Goal: Use online tool/utility: Utilize a website feature to perform a specific function

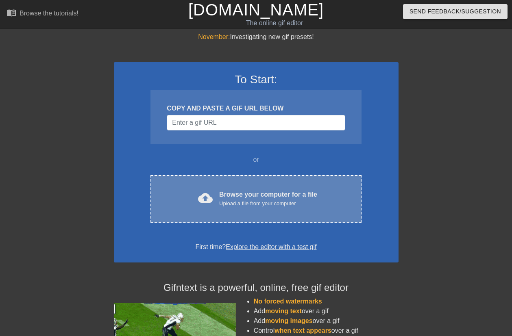
click at [252, 197] on div "Browse your computer for a file Upload a file from your computer" at bounding box center [268, 199] width 98 height 18
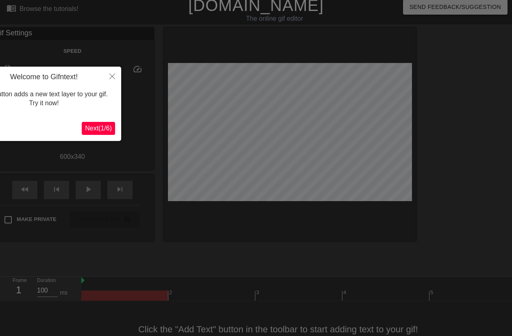
scroll to position [20, 0]
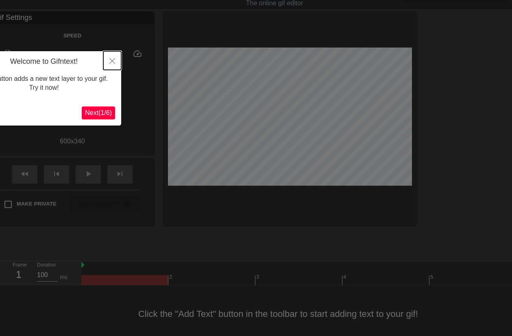
click at [111, 64] on icon "Close" at bounding box center [112, 61] width 6 height 6
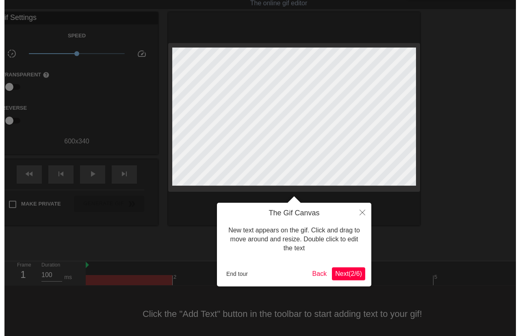
scroll to position [0, 0]
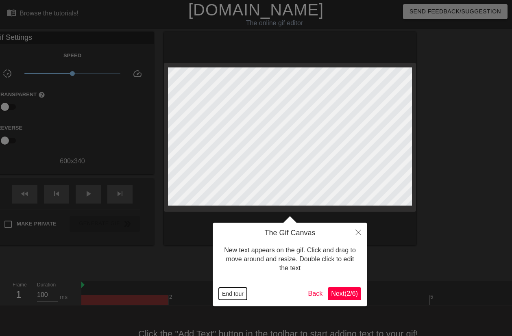
click at [239, 297] on button "End tour" at bounding box center [233, 294] width 28 height 12
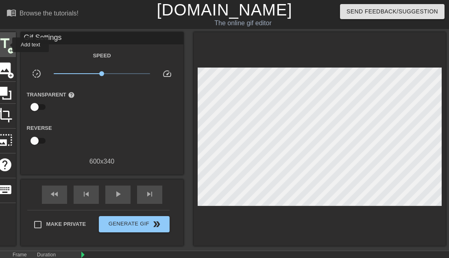
click at [7, 45] on span "title" at bounding box center [4, 43] width 15 height 15
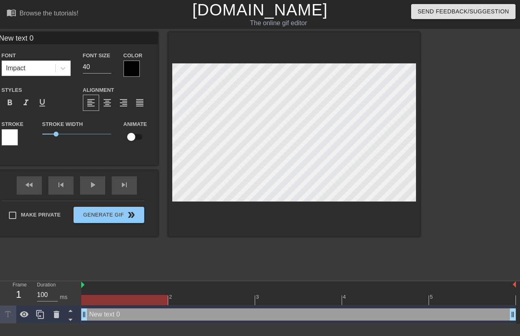
scroll to position [1, 1]
paste textarea "IУԱЯ0LDAH"
type input "NIУԱЯ0LDAH"
type textarea "NIУԱЯ0LDAH"
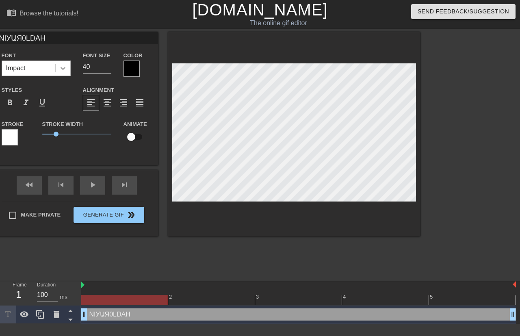
click at [63, 69] on icon at bounding box center [63, 68] width 5 height 3
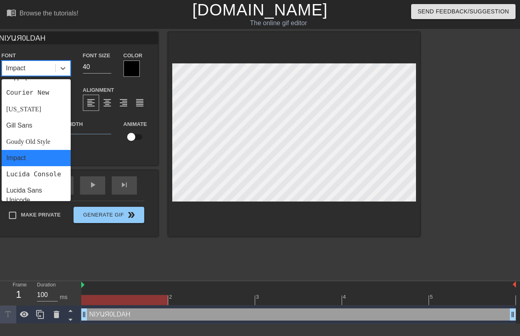
scroll to position [301, 0]
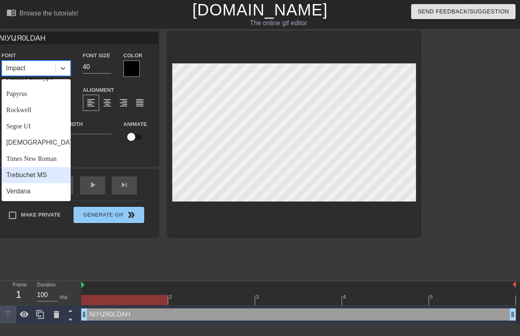
click at [50, 178] on div "Trebuchet MS" at bounding box center [36, 175] width 69 height 16
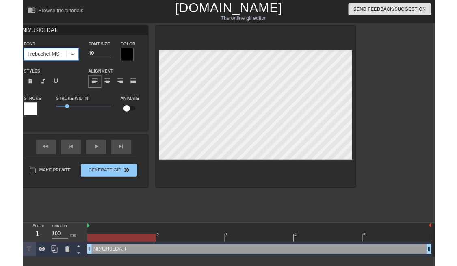
scroll to position [1, 3]
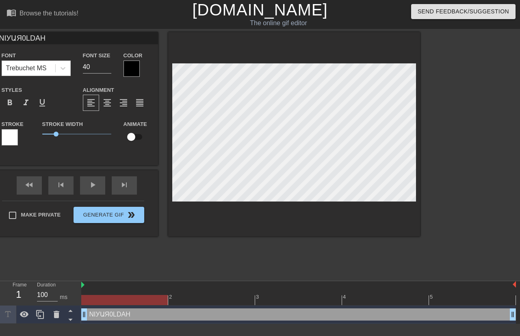
click at [13, 138] on div at bounding box center [10, 137] width 16 height 16
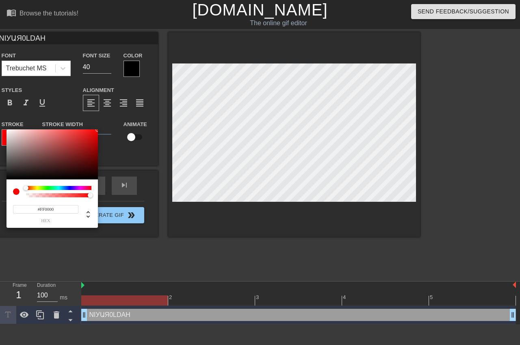
drag, startPoint x: 7, startPoint y: 130, endPoint x: 155, endPoint y: 125, distance: 148.9
click at [155, 125] on div "#FF0000 hex" at bounding box center [260, 172] width 520 height 345
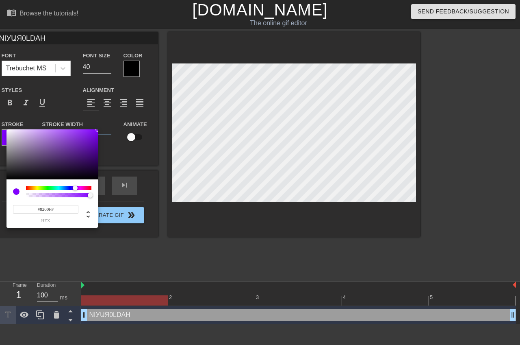
type input "#8B00FF"
drag, startPoint x: 27, startPoint y: 188, endPoint x: 76, endPoint y: 191, distance: 48.9
click at [76, 191] on div at bounding box center [58, 191] width 65 height 11
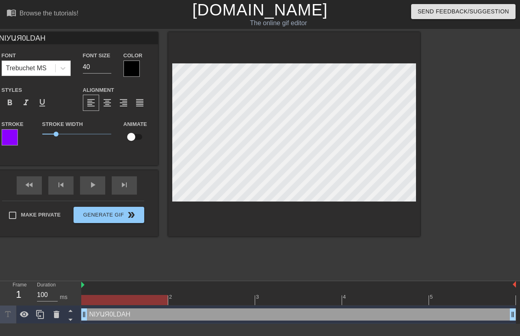
click at [129, 70] on div at bounding box center [132, 69] width 16 height 16
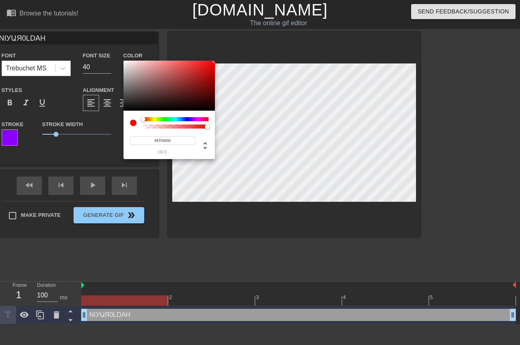
drag, startPoint x: 124, startPoint y: 109, endPoint x: 262, endPoint y: 41, distance: 153.8
click at [262, 41] on div "#FF0000 hex" at bounding box center [260, 172] width 520 height 345
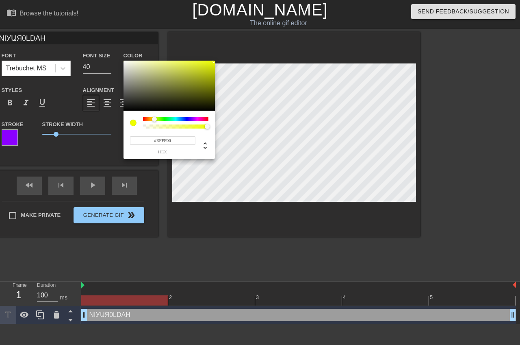
type input "#F9FF00"
drag, startPoint x: 142, startPoint y: 119, endPoint x: 154, endPoint y: 121, distance: 12.0
click at [154, 121] on div at bounding box center [154, 119] width 5 height 5
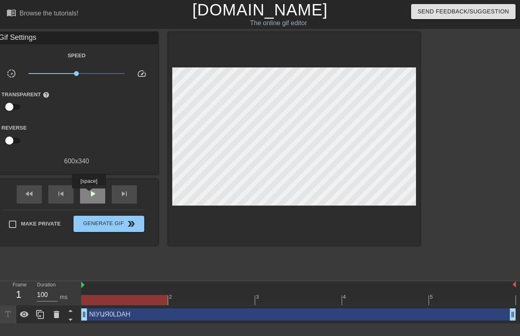
click at [89, 194] on span "play_arrow" at bounding box center [93, 194] width 10 height 10
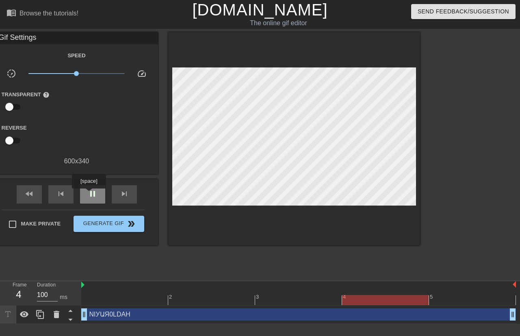
click at [89, 194] on span "pause" at bounding box center [93, 194] width 10 height 10
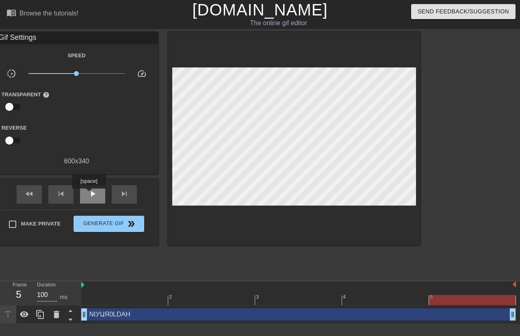
click at [89, 194] on span "play_arrow" at bounding box center [93, 194] width 10 height 10
click at [89, 194] on span "pause" at bounding box center [93, 194] width 10 height 10
click at [89, 194] on span "play_arrow" at bounding box center [93, 194] width 10 height 10
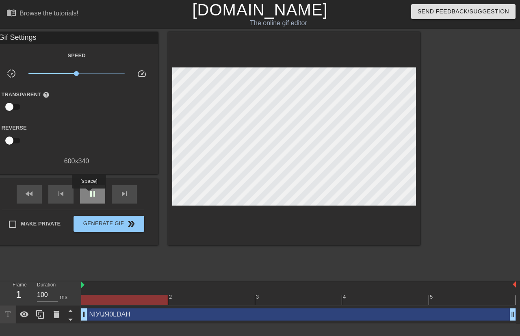
click at [89, 194] on span "pause" at bounding box center [93, 194] width 10 height 10
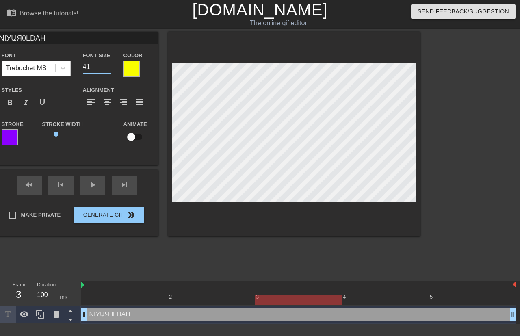
click at [109, 65] on input "41" at bounding box center [97, 67] width 28 height 13
click at [109, 65] on input "42" at bounding box center [97, 67] width 28 height 13
click at [109, 65] on input "43" at bounding box center [97, 67] width 28 height 13
click at [109, 65] on input "44" at bounding box center [97, 67] width 28 height 13
click at [109, 65] on input "45" at bounding box center [97, 67] width 28 height 13
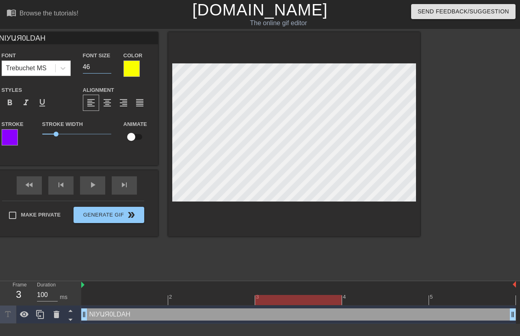
click at [109, 65] on input "46" at bounding box center [97, 67] width 28 height 13
click at [109, 65] on input "47" at bounding box center [97, 67] width 28 height 13
click at [109, 65] on input "48" at bounding box center [97, 67] width 28 height 13
click at [109, 65] on input "49" at bounding box center [97, 67] width 28 height 13
click at [109, 65] on input "50" at bounding box center [97, 67] width 28 height 13
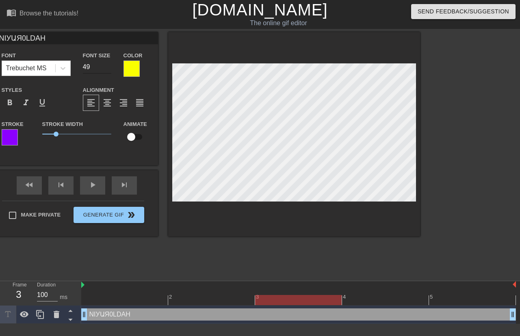
click at [108, 68] on input "49" at bounding box center [97, 67] width 28 height 13
type input "50"
click at [109, 65] on input "50" at bounding box center [97, 67] width 28 height 13
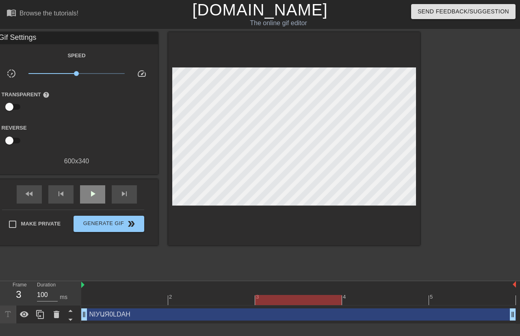
click at [93, 181] on div "fast_rewind skip_previous play_arrow skip_next" at bounding box center [77, 194] width 133 height 30
click at [95, 195] on span "play_arrow" at bounding box center [93, 194] width 10 height 10
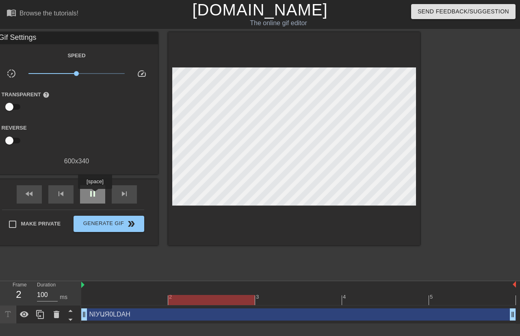
click at [95, 195] on span "pause" at bounding box center [93, 194] width 10 height 10
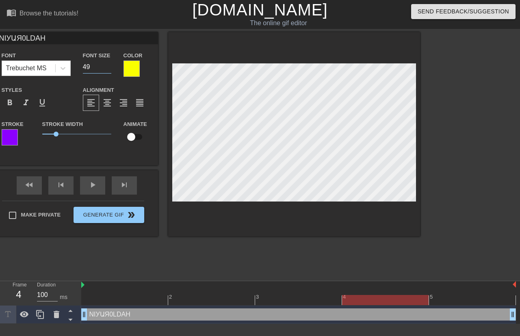
type input "49"
click at [107, 68] on input "49" at bounding box center [97, 67] width 28 height 13
click at [94, 186] on div "play_arrow" at bounding box center [92, 185] width 25 height 18
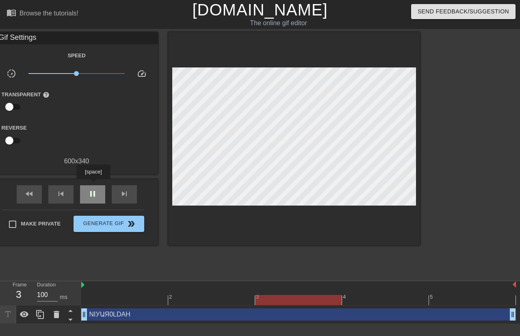
click at [93, 185] on div "pause" at bounding box center [92, 194] width 25 height 18
click at [93, 185] on div "play_arrow" at bounding box center [92, 194] width 25 height 18
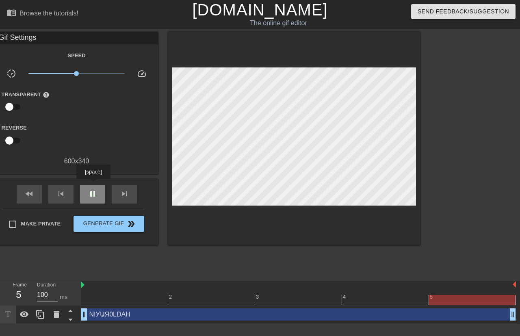
click at [93, 185] on div "pause" at bounding box center [92, 194] width 25 height 18
click at [93, 185] on div "play_arrow" at bounding box center [92, 194] width 25 height 18
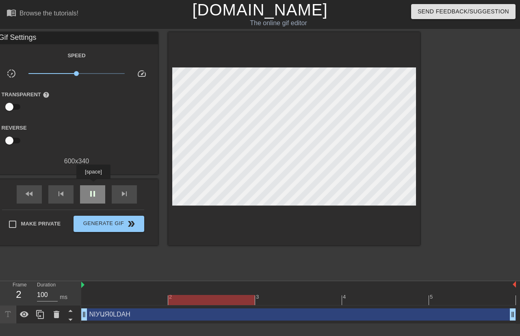
click at [93, 185] on div "pause" at bounding box center [92, 194] width 25 height 18
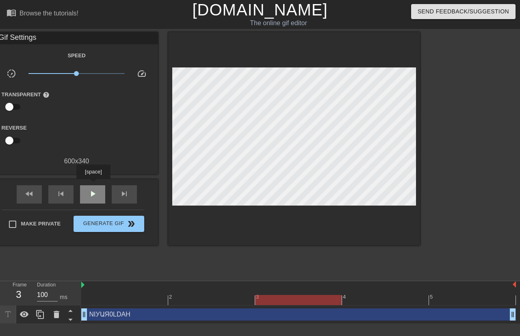
click at [93, 185] on div "play_arrow" at bounding box center [92, 194] width 25 height 18
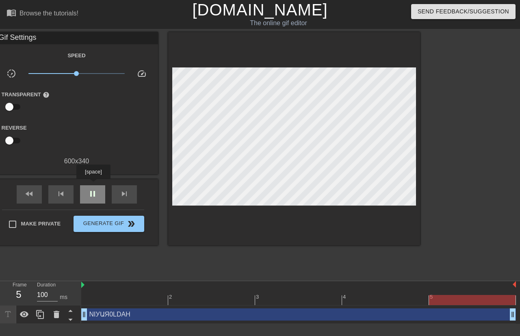
click at [93, 185] on div "pause" at bounding box center [92, 194] width 25 height 18
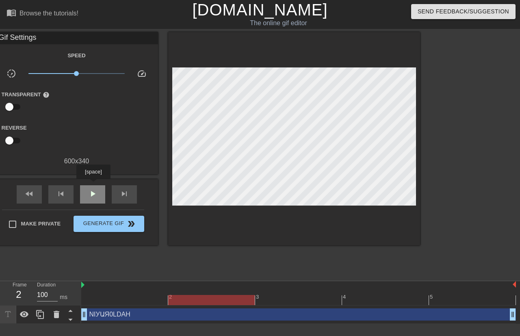
click at [93, 185] on div "play_arrow" at bounding box center [92, 194] width 25 height 18
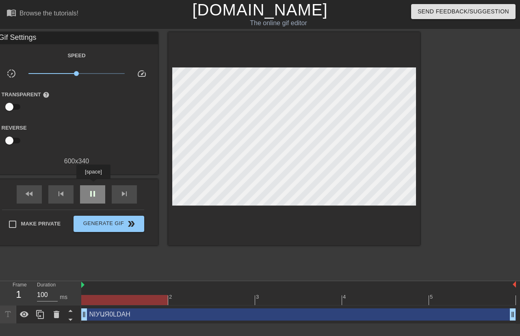
click at [93, 185] on div "pause" at bounding box center [92, 194] width 25 height 18
click at [93, 185] on div "play_arrow" at bounding box center [92, 194] width 25 height 18
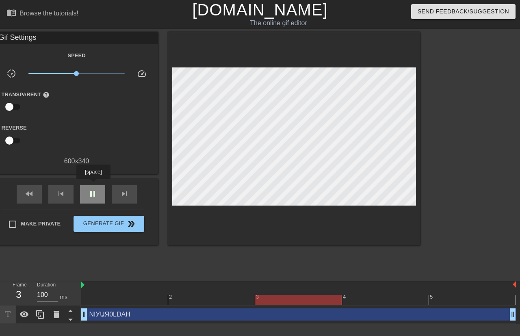
click at [93, 185] on div "pause" at bounding box center [92, 194] width 25 height 18
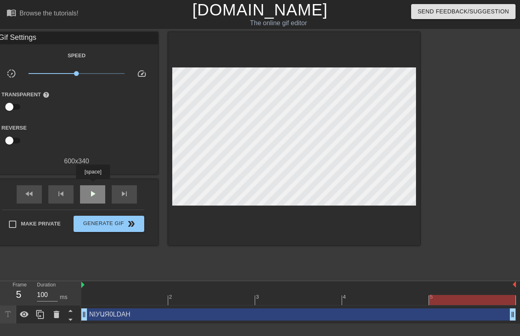
click at [93, 185] on div "play_arrow" at bounding box center [92, 194] width 25 height 18
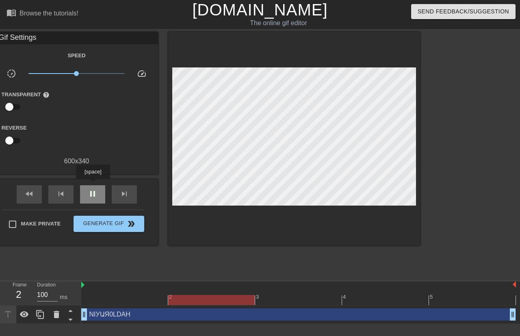
click at [93, 185] on div "pause" at bounding box center [92, 194] width 25 height 18
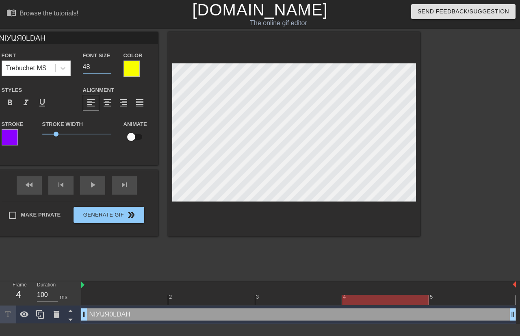
type input "48"
click at [108, 69] on input "48" at bounding box center [97, 67] width 28 height 13
click at [95, 185] on div "play_arrow" at bounding box center [92, 185] width 25 height 18
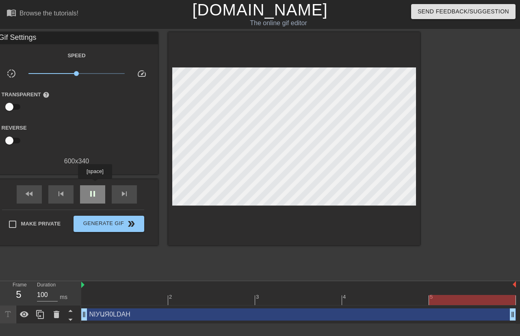
click at [95, 185] on div "pause" at bounding box center [92, 194] width 25 height 18
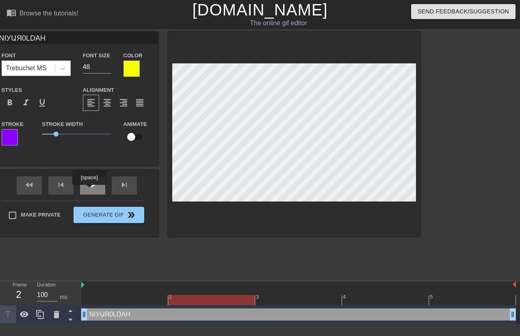
click at [89, 191] on div "play_arrow" at bounding box center [92, 185] width 25 height 18
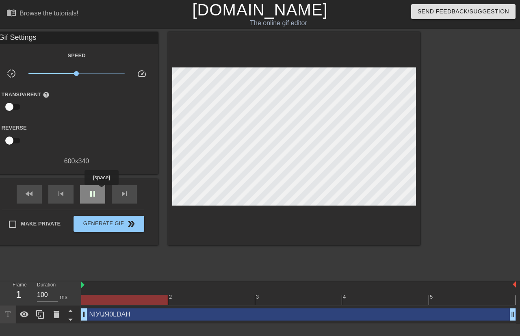
click at [101, 191] on div "pause" at bounding box center [92, 194] width 25 height 18
click at [94, 197] on span "play_arrow" at bounding box center [93, 194] width 10 height 10
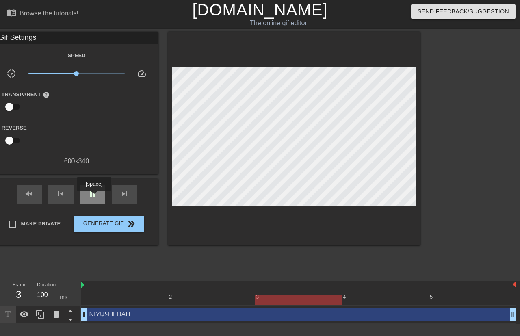
click at [94, 197] on span "pause" at bounding box center [93, 194] width 10 height 10
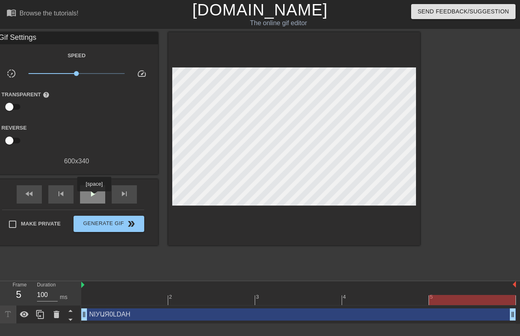
click at [94, 197] on span "play_arrow" at bounding box center [93, 194] width 10 height 10
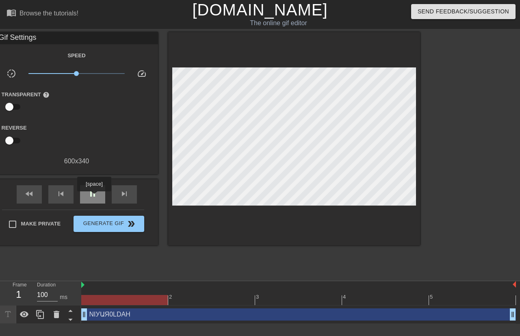
click at [94, 197] on span "pause" at bounding box center [93, 194] width 10 height 10
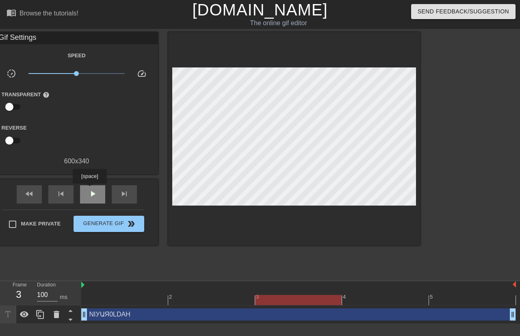
click at [90, 189] on span "play_arrow" at bounding box center [93, 194] width 10 height 10
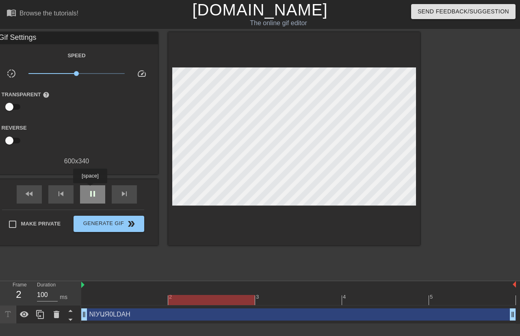
click at [90, 189] on span "pause" at bounding box center [93, 194] width 10 height 10
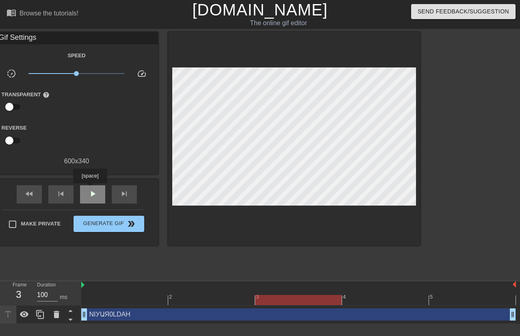
click at [90, 189] on span "play_arrow" at bounding box center [93, 194] width 10 height 10
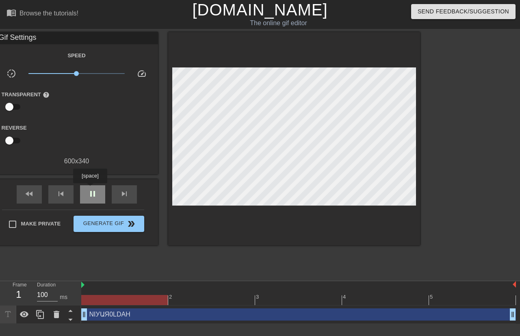
click at [90, 189] on span "pause" at bounding box center [93, 194] width 10 height 10
click at [90, 189] on span "play_arrow" at bounding box center [93, 194] width 10 height 10
click at [90, 189] on span "pause" at bounding box center [93, 194] width 10 height 10
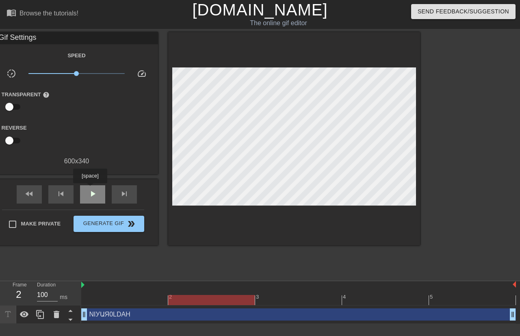
click at [90, 189] on span "play_arrow" at bounding box center [93, 194] width 10 height 10
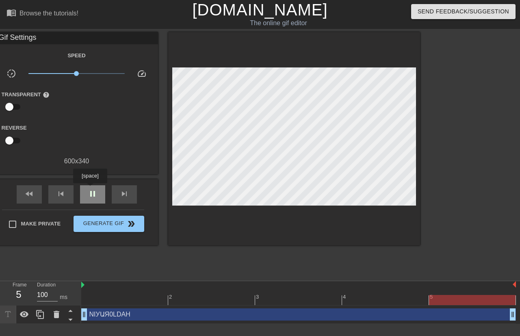
click at [90, 189] on span "pause" at bounding box center [93, 194] width 10 height 10
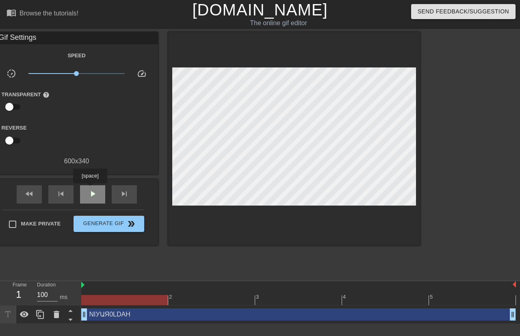
click at [90, 189] on span "play_arrow" at bounding box center [93, 194] width 10 height 10
click at [90, 189] on span "pause" at bounding box center [93, 194] width 10 height 10
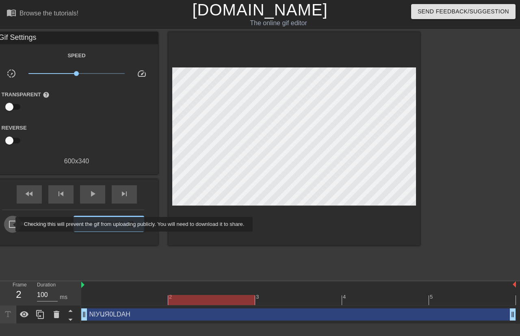
click at [11, 224] on input "Make Private" at bounding box center [12, 224] width 17 height 17
checkbox input "true"
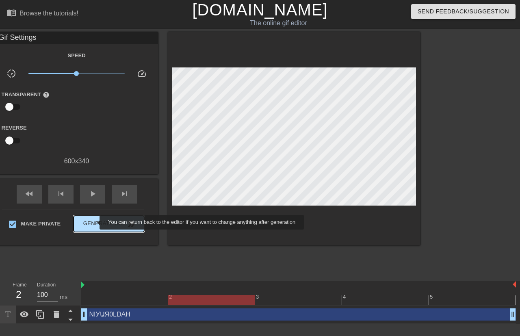
click at [94, 222] on span "Generate Gif double_arrow" at bounding box center [109, 224] width 64 height 10
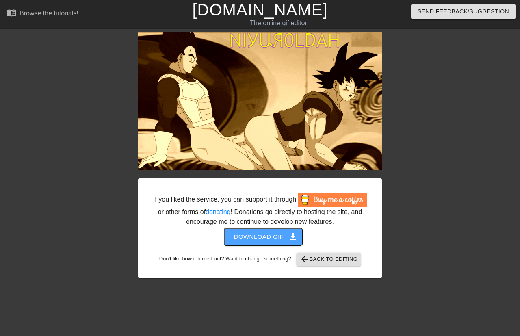
click at [281, 237] on span "Download gif get_app" at bounding box center [263, 237] width 59 height 11
